Goal: Information Seeking & Learning: Check status

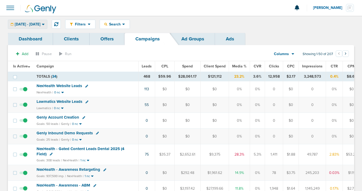
click at [40, 23] on span "[DATE] - [DATE]" at bounding box center [28, 25] width 26 height 4
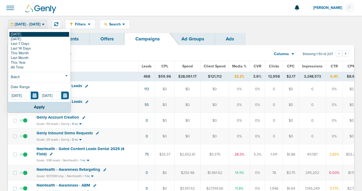
click at [45, 35] on link "[DATE]" at bounding box center [39, 34] width 60 height 5
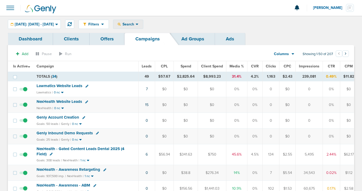
click at [143, 27] on div "Search" at bounding box center [128, 24] width 30 height 9
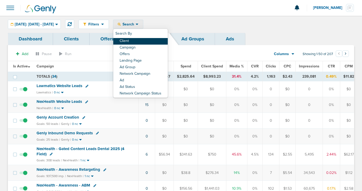
click at [145, 41] on link "Client" at bounding box center [140, 41] width 54 height 7
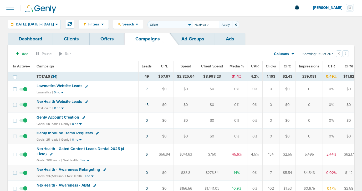
type input "NexHealth"
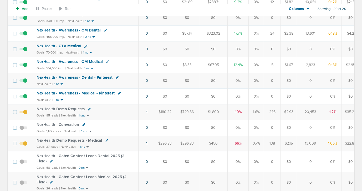
scroll to position [185, 0]
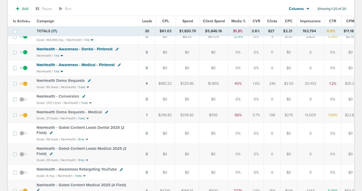
click at [63, 82] on span "NexHealth Demo Requests" at bounding box center [61, 80] width 48 height 5
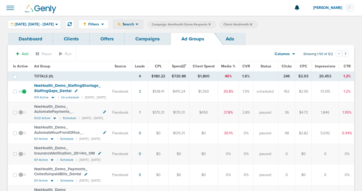
click at [139, 22] on div "Search" at bounding box center [128, 24] width 30 height 9
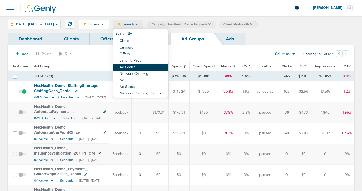
click at [147, 67] on link "Ad Group" at bounding box center [140, 67] width 54 height 7
select select "adGroupName"
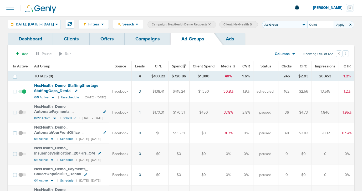
type input "Quiet"
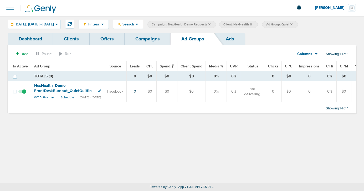
click at [52, 97] on icon at bounding box center [52, 97] width 5 height 4
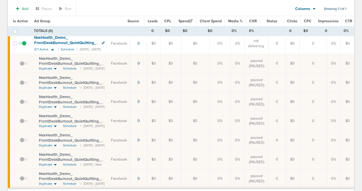
scroll to position [75, 0]
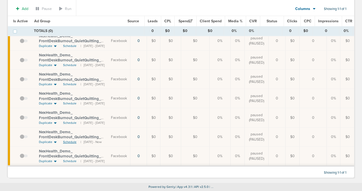
click at [67, 140] on span "Schedule" at bounding box center [69, 142] width 13 height 4
